Goal: Check status: Check status

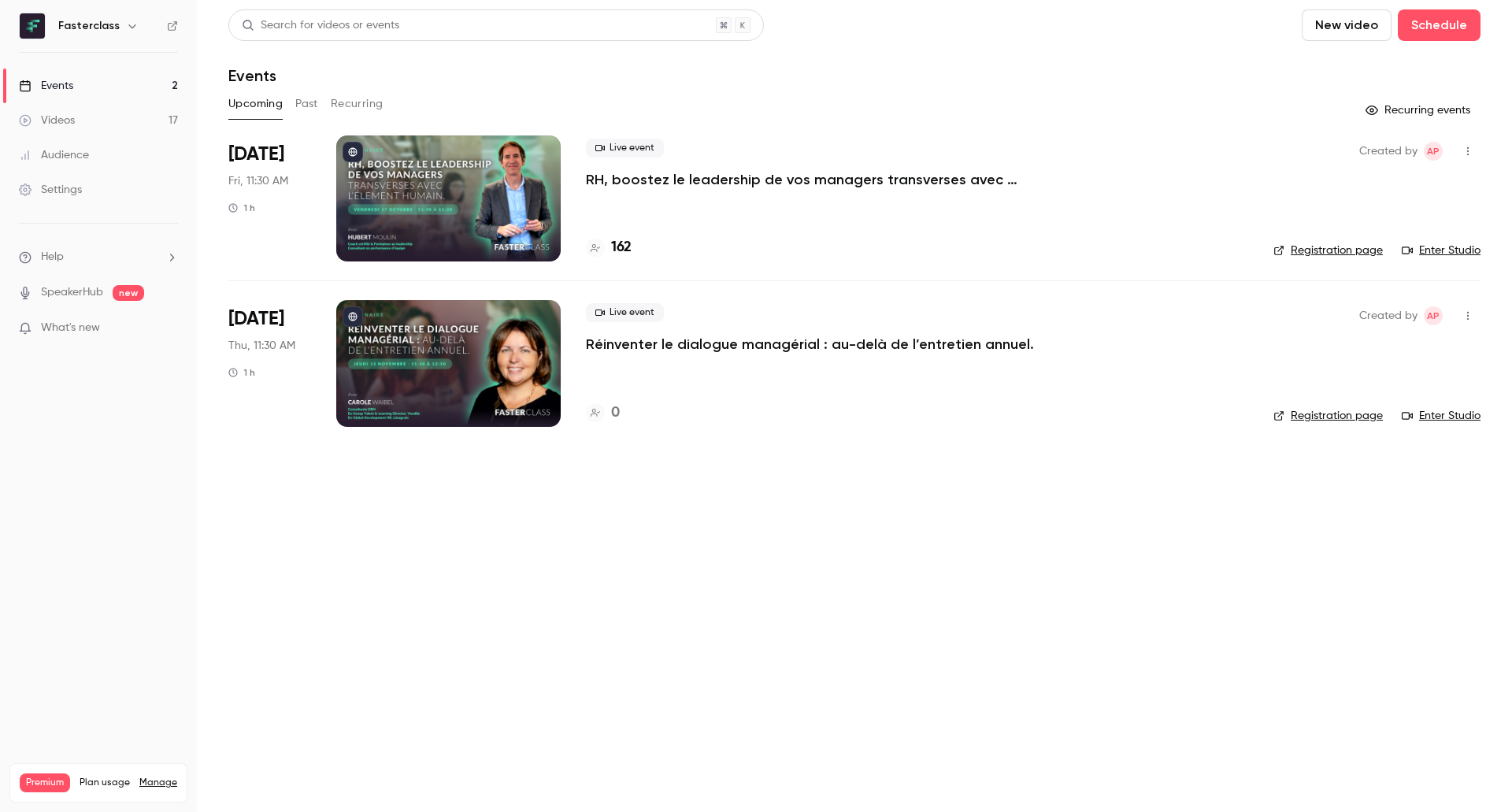
click at [674, 185] on p "RH, boostez le leadership de vos managers transverses avec l’Élement Humain." at bounding box center [822, 180] width 472 height 19
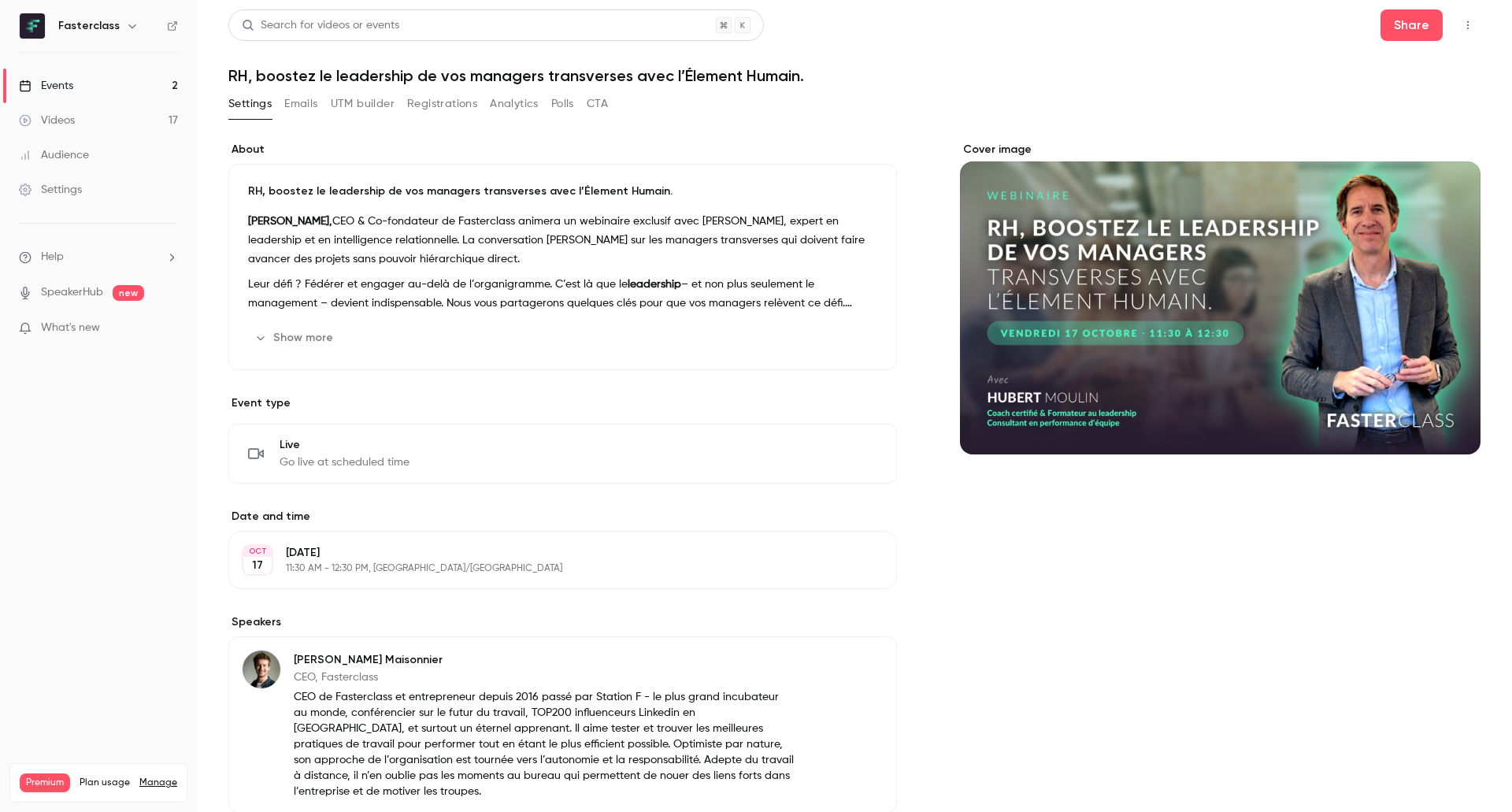
click at [433, 103] on button "Registrations" at bounding box center [442, 104] width 70 height 25
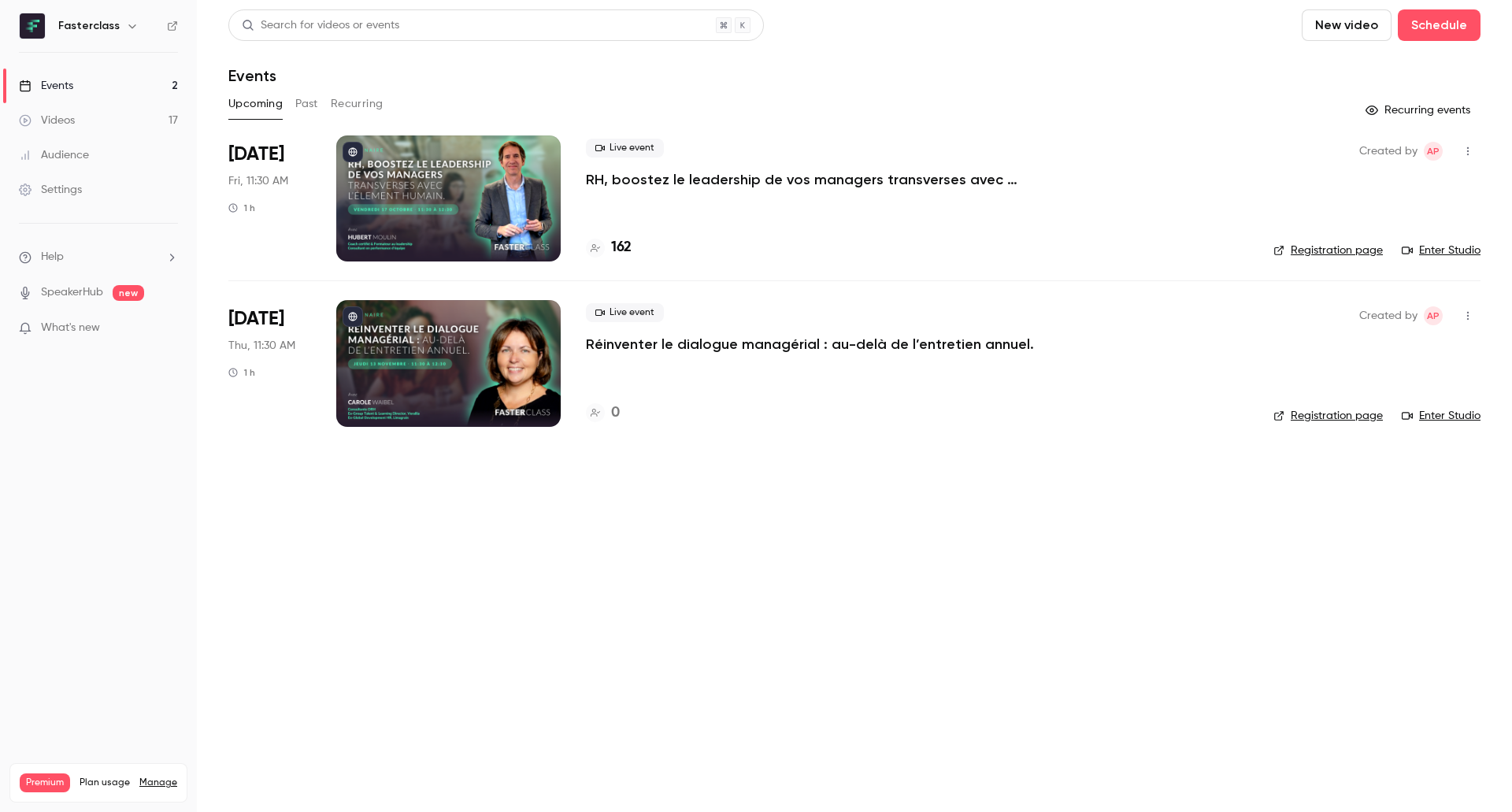
click at [864, 181] on p "RH, boostez le leadership de vos managers transverses avec l’Élement Humain." at bounding box center [822, 180] width 472 height 19
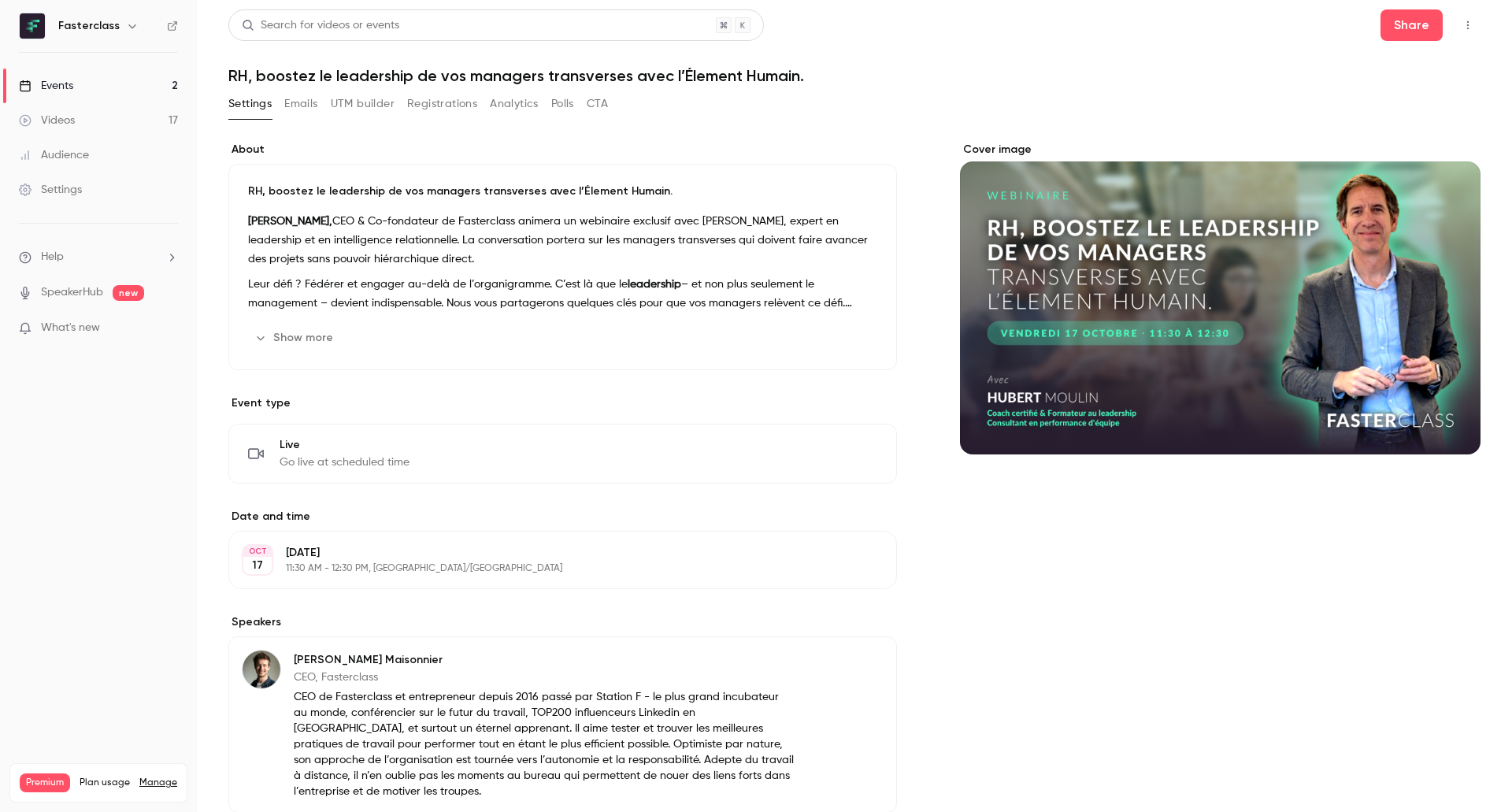
click at [430, 112] on button "Registrations" at bounding box center [442, 104] width 70 height 25
